Goal: Obtain resource: Obtain resource

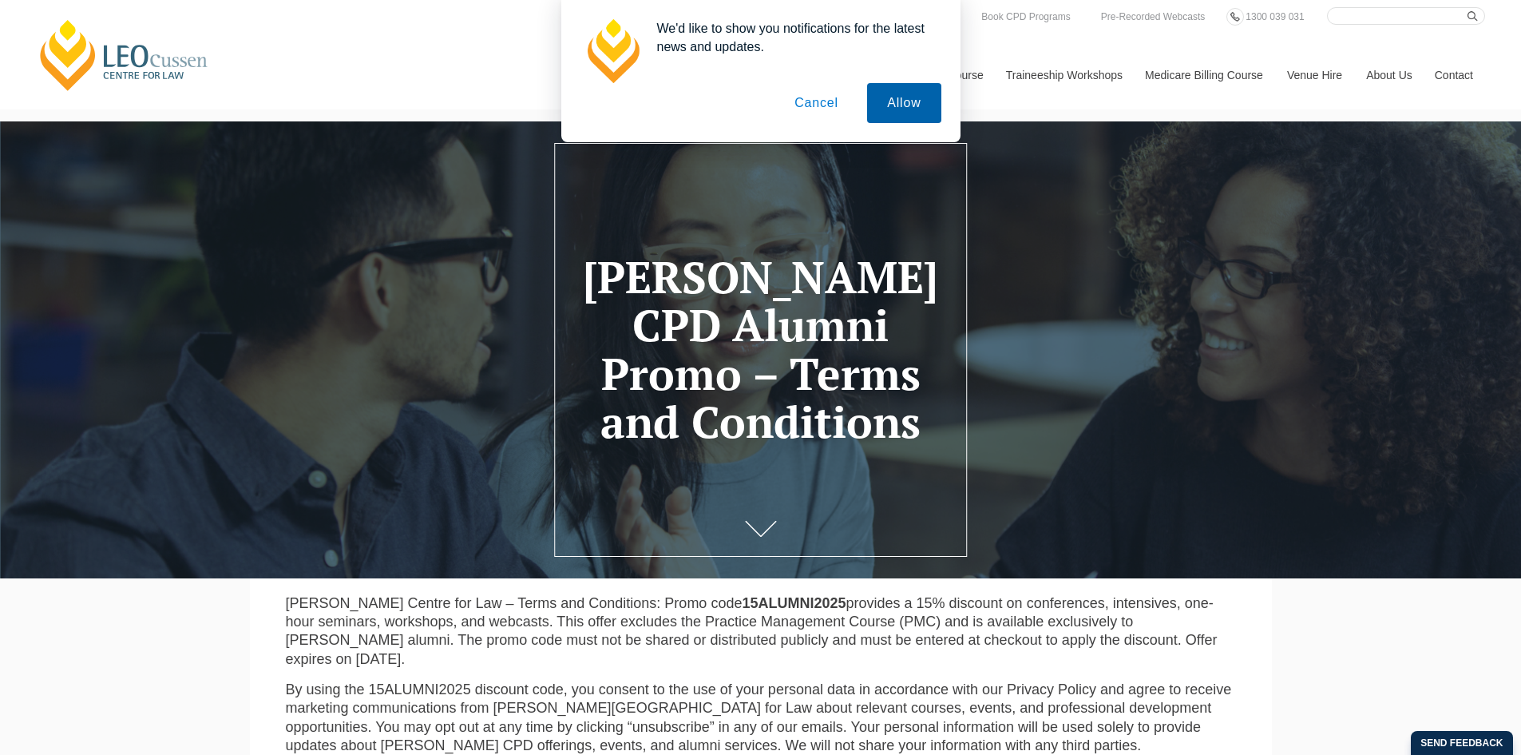
click at [907, 108] on button "Allow" at bounding box center [903, 103] width 73 height 40
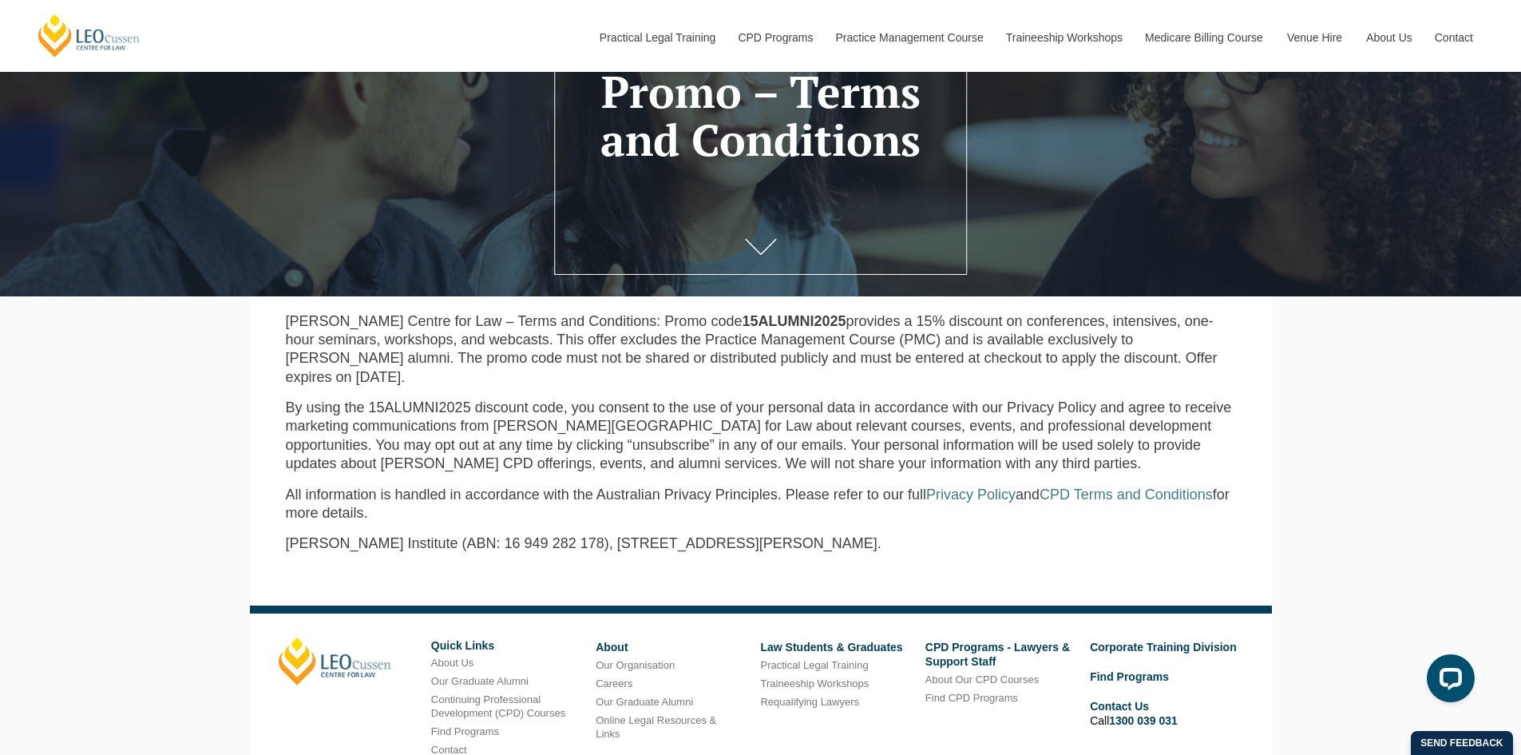
scroll to position [442, 0]
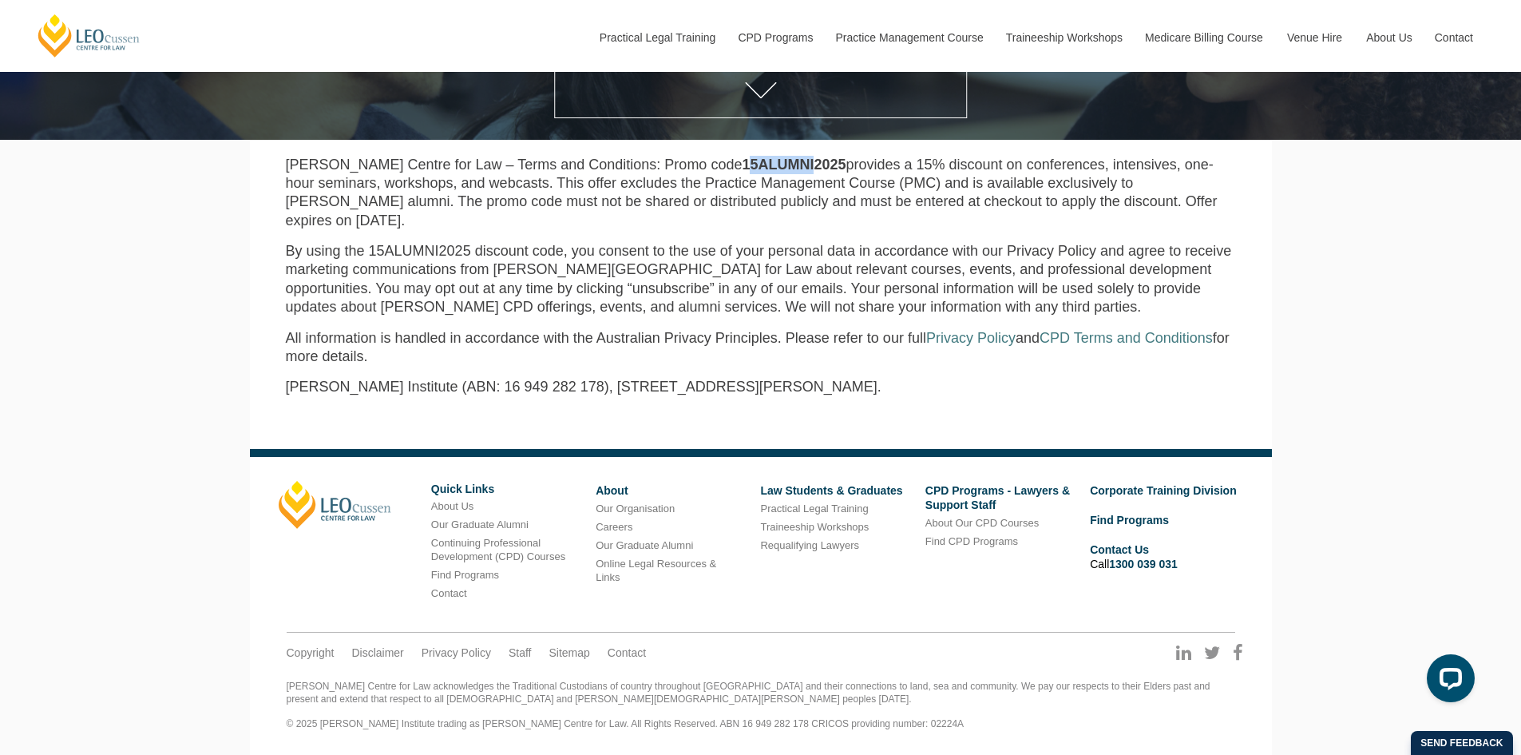
drag, startPoint x: 734, startPoint y: 167, endPoint x: 779, endPoint y: 168, distance: 45.5
click at [779, 168] on strong "15ALUMNI2025" at bounding box center [794, 165] width 104 height 16
click at [787, 173] on p "[PERSON_NAME] Centre for Law – Terms and Conditions: Promo code 15ALUMNI2025 pr…" at bounding box center [761, 193] width 950 height 75
drag, startPoint x: 808, startPoint y: 163, endPoint x: 706, endPoint y: 159, distance: 102.3
click at [742, 159] on strong "15ALUMNI2025" at bounding box center [794, 165] width 104 height 16
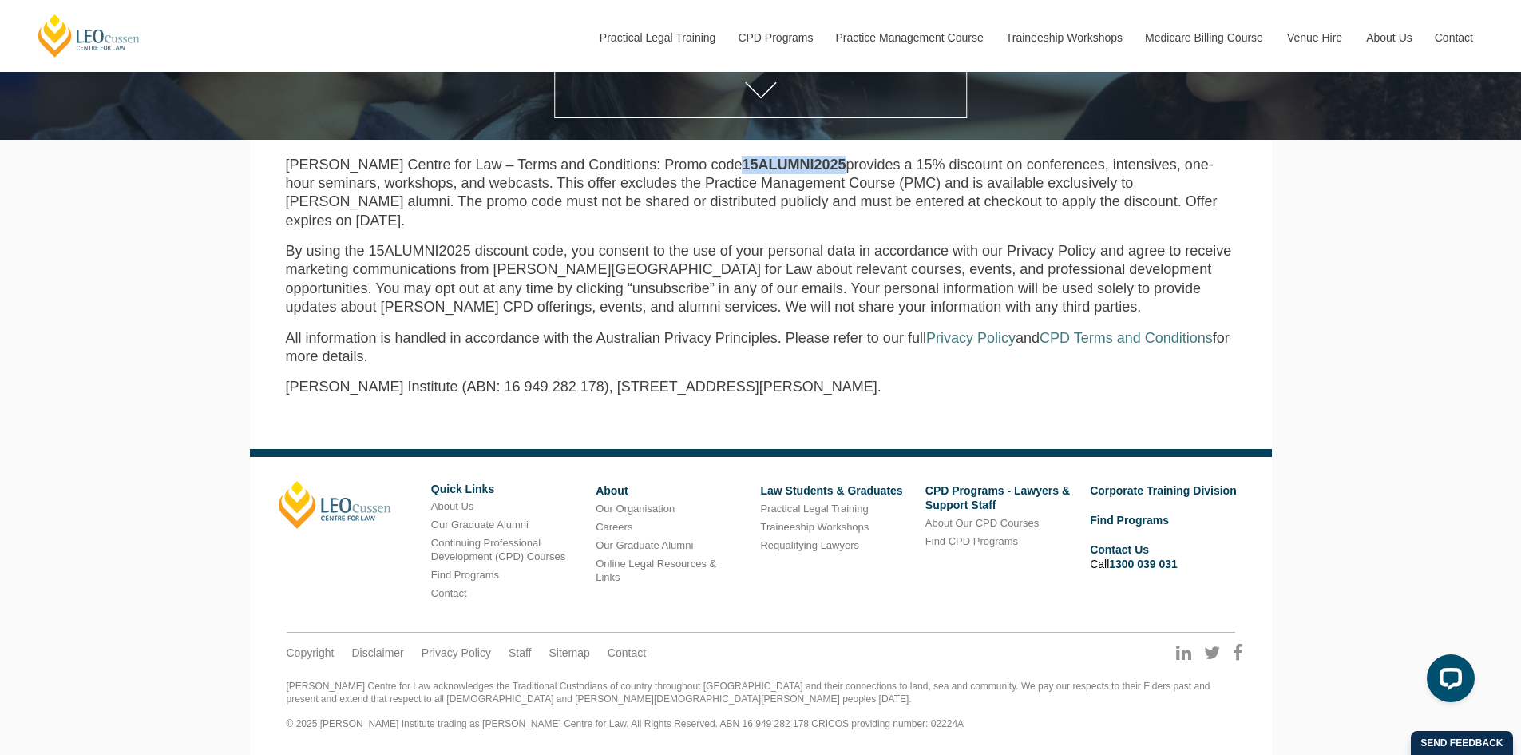
copy strong "15ALUMNI2025"
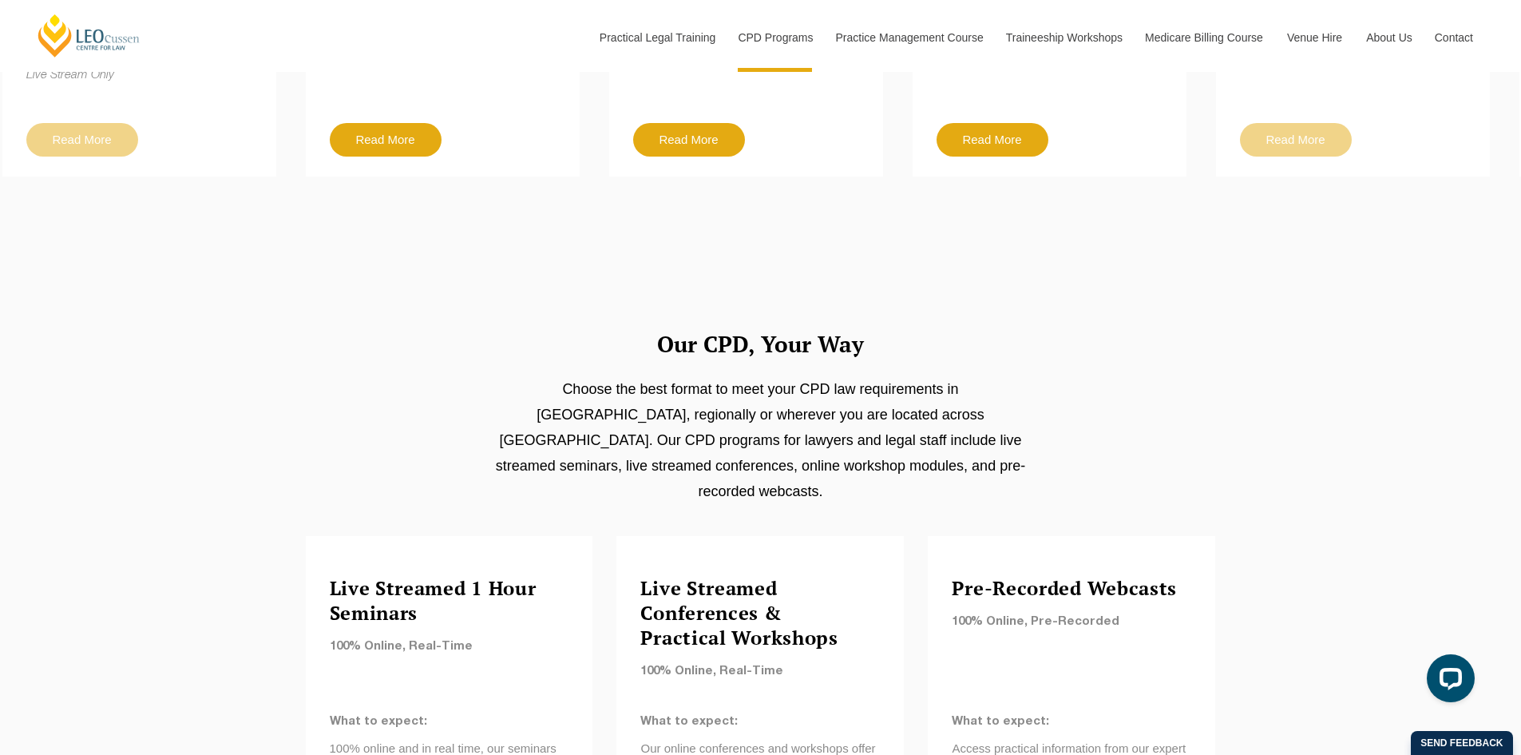
scroll to position [1437, 0]
